Goal: Task Accomplishment & Management: Use online tool/utility

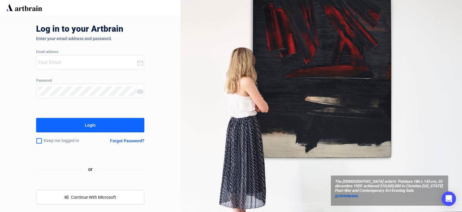
type input "[PERSON_NAME][EMAIL_ADDRESS][DOMAIN_NAME]"
click at [89, 124] on div "Login" at bounding box center [90, 125] width 11 height 10
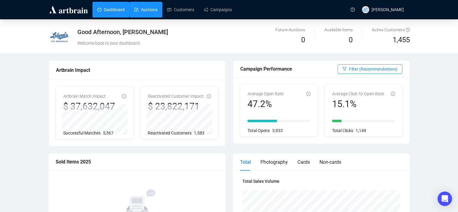
click at [149, 6] on link "Auctions" at bounding box center [145, 10] width 23 height 16
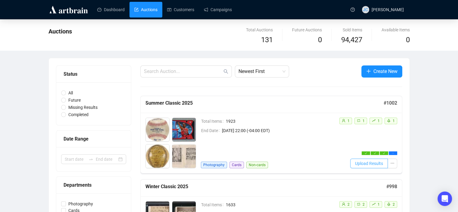
click at [368, 162] on span "Upload Results" at bounding box center [369, 163] width 28 height 7
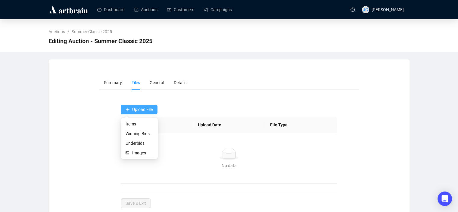
click at [137, 109] on span "Upload File" at bounding box center [142, 109] width 20 height 5
click at [134, 134] on span "Winning Bids" at bounding box center [139, 133] width 27 height 7
click at [134, 134] on td "No data No data" at bounding box center [229, 158] width 216 height 50
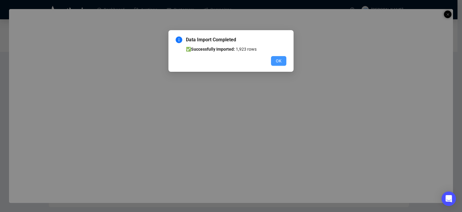
click at [276, 59] on span "OK" at bounding box center [279, 61] width 6 height 7
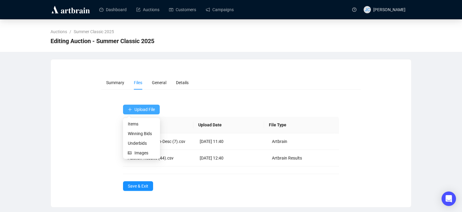
click at [145, 109] on span "Upload File" at bounding box center [145, 109] width 20 height 5
drag, startPoint x: 153, startPoint y: 111, endPoint x: 141, endPoint y: 144, distance: 34.6
click at [141, 144] on body "Dashboard Auctions Customers Campaigns [PERSON_NAME] Auctions / Summer Classic …" at bounding box center [231, 106] width 462 height 212
click at [141, 144] on span "Underbids" at bounding box center [141, 143] width 27 height 7
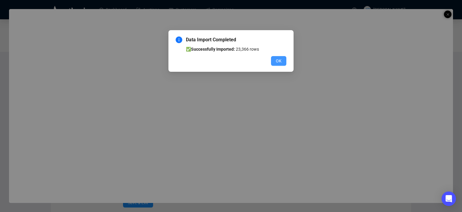
click at [281, 61] on span "OK" at bounding box center [279, 61] width 6 height 7
